Goal: Transaction & Acquisition: Purchase product/service

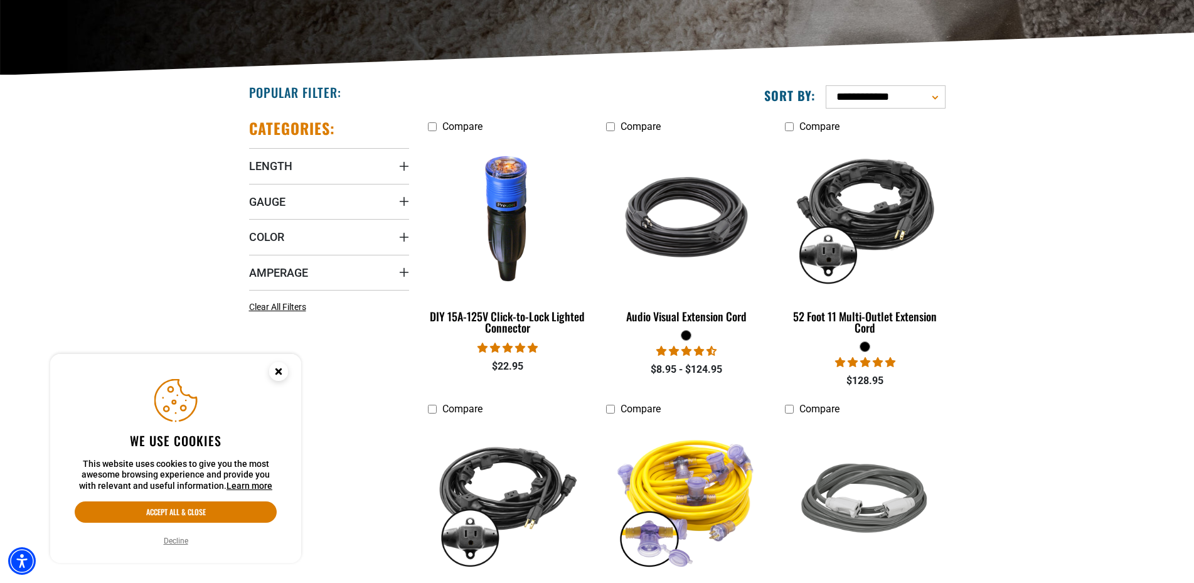
scroll to position [269, 0]
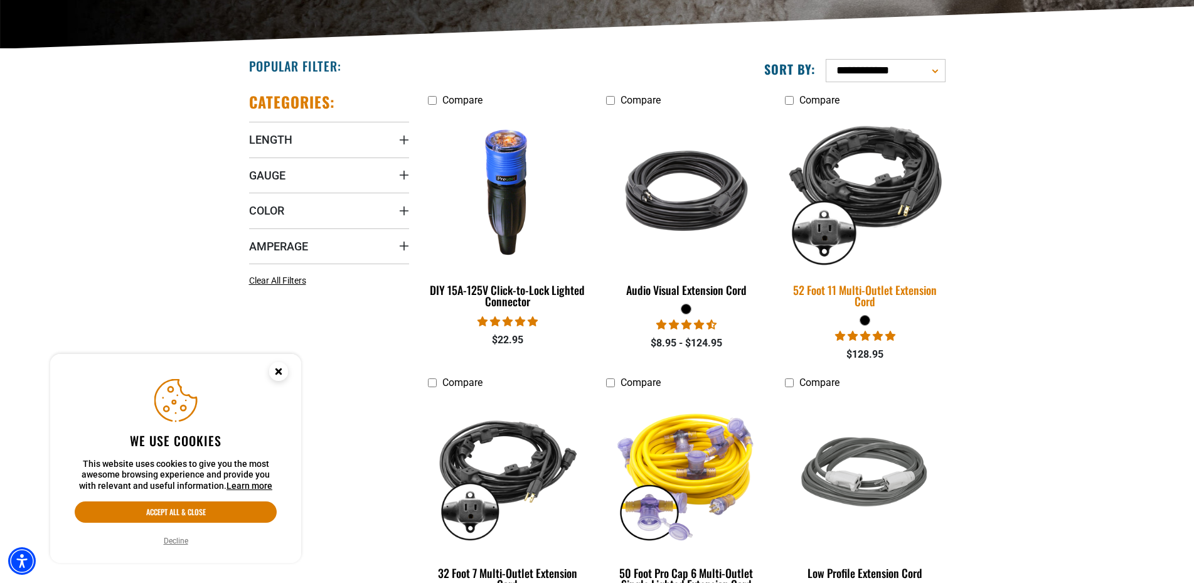
click at [825, 292] on div "52 Foot 11 Multi-Outlet Extension Cord" at bounding box center [865, 295] width 160 height 23
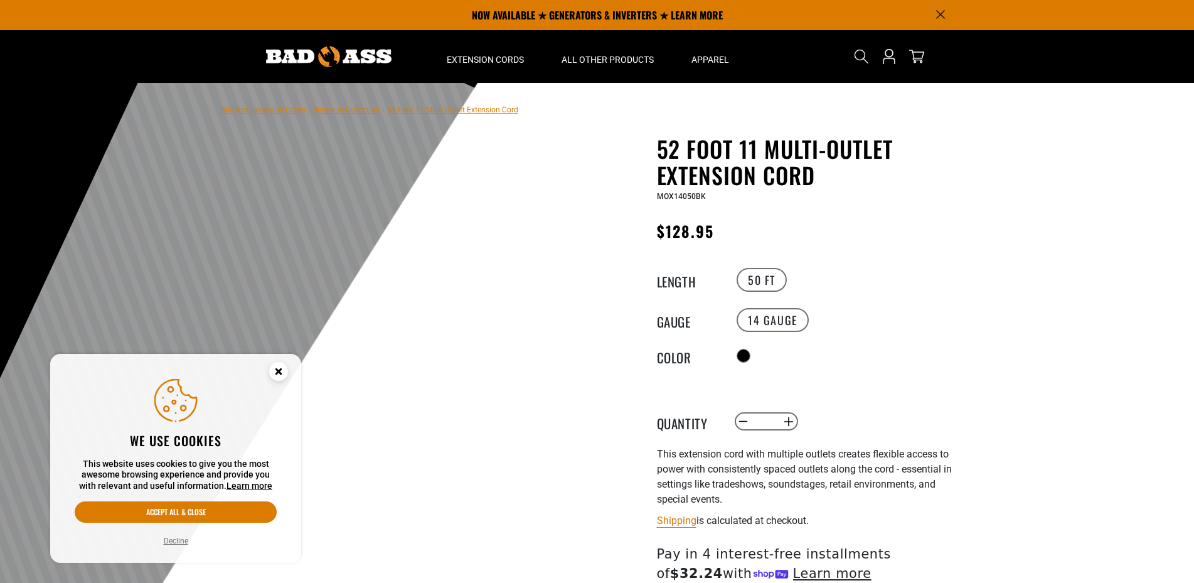
click at [834, 172] on div "52 Foot 11 Multi-Outlet Extension Cord 52 Foot 11 Multi-Outlet Extension Cord M…" at bounding box center [786, 443] width 358 height 617
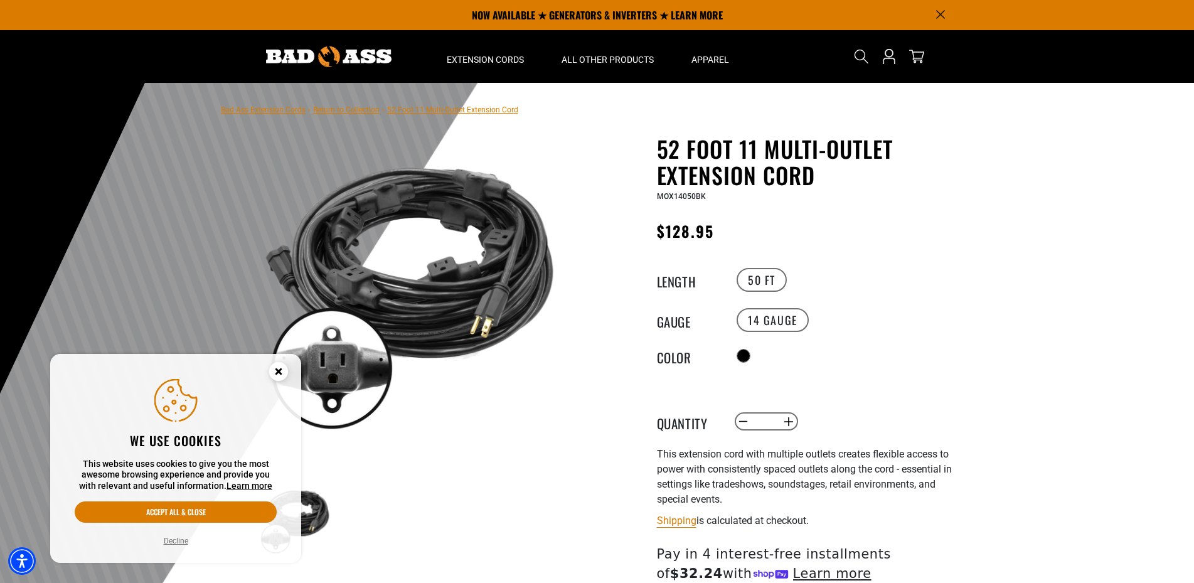
click at [280, 369] on g "Close this option" at bounding box center [278, 371] width 4 height 4
